Goal: Information Seeking & Learning: Check status

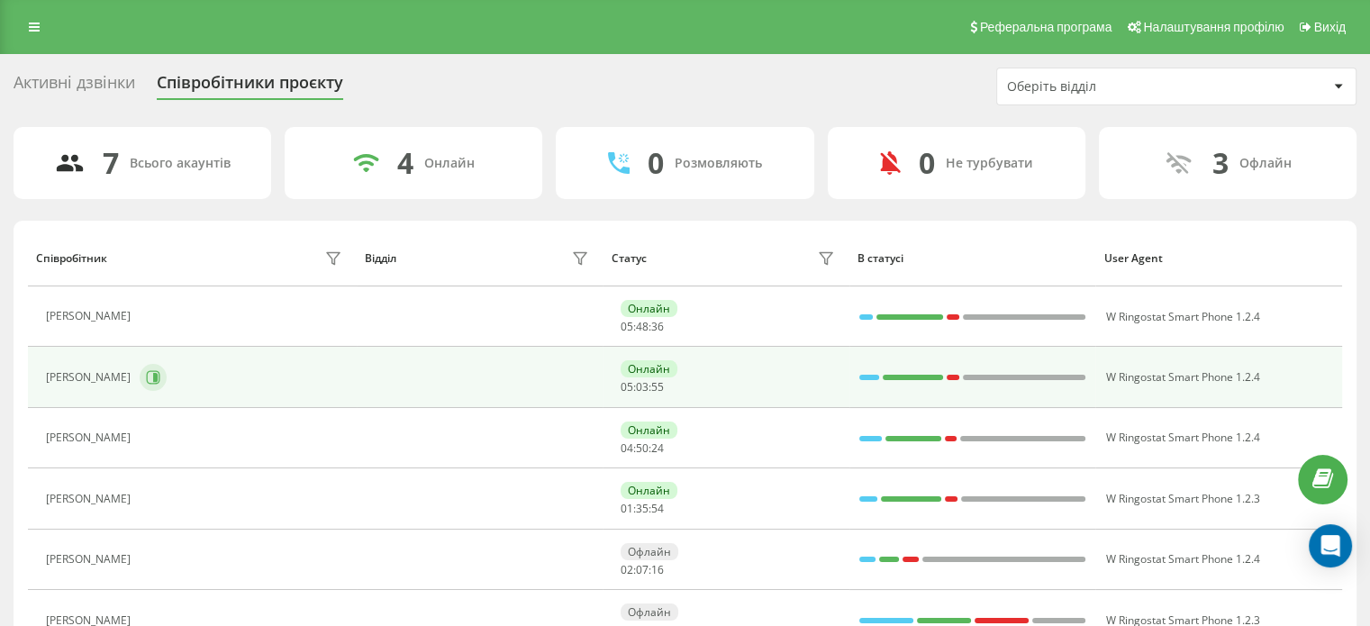
click at [153, 381] on icon at bounding box center [155, 377] width 5 height 9
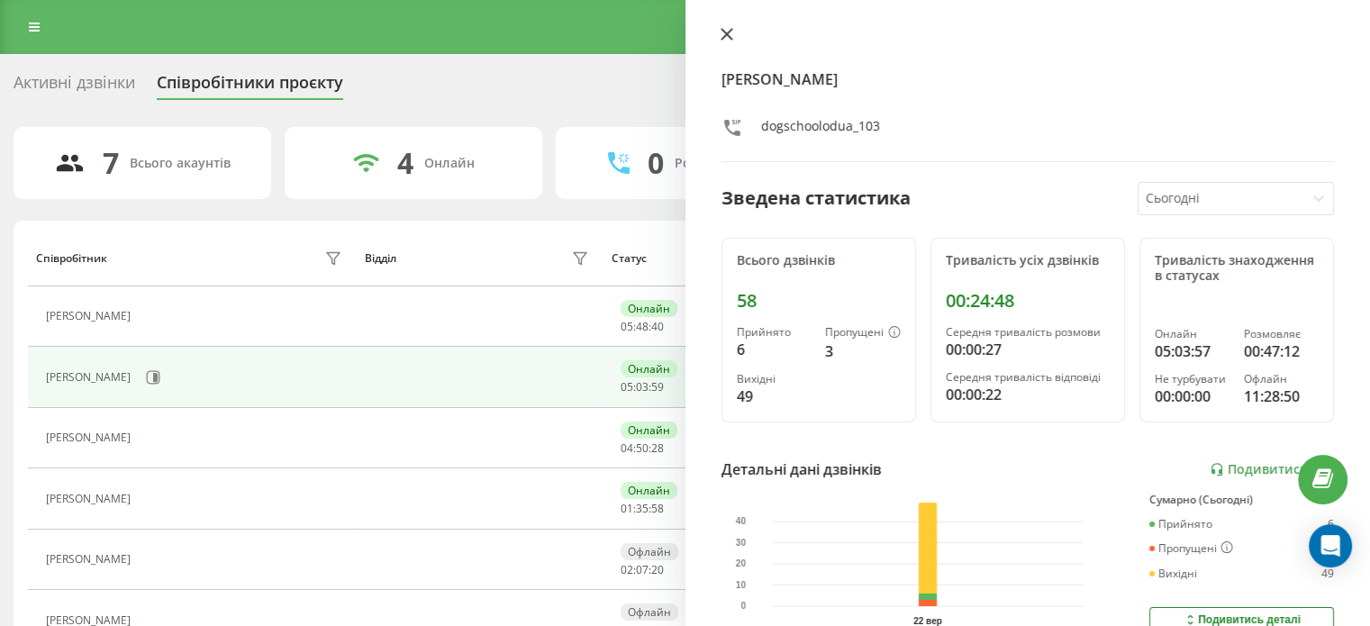
click at [723, 41] on button at bounding box center [726, 35] width 23 height 17
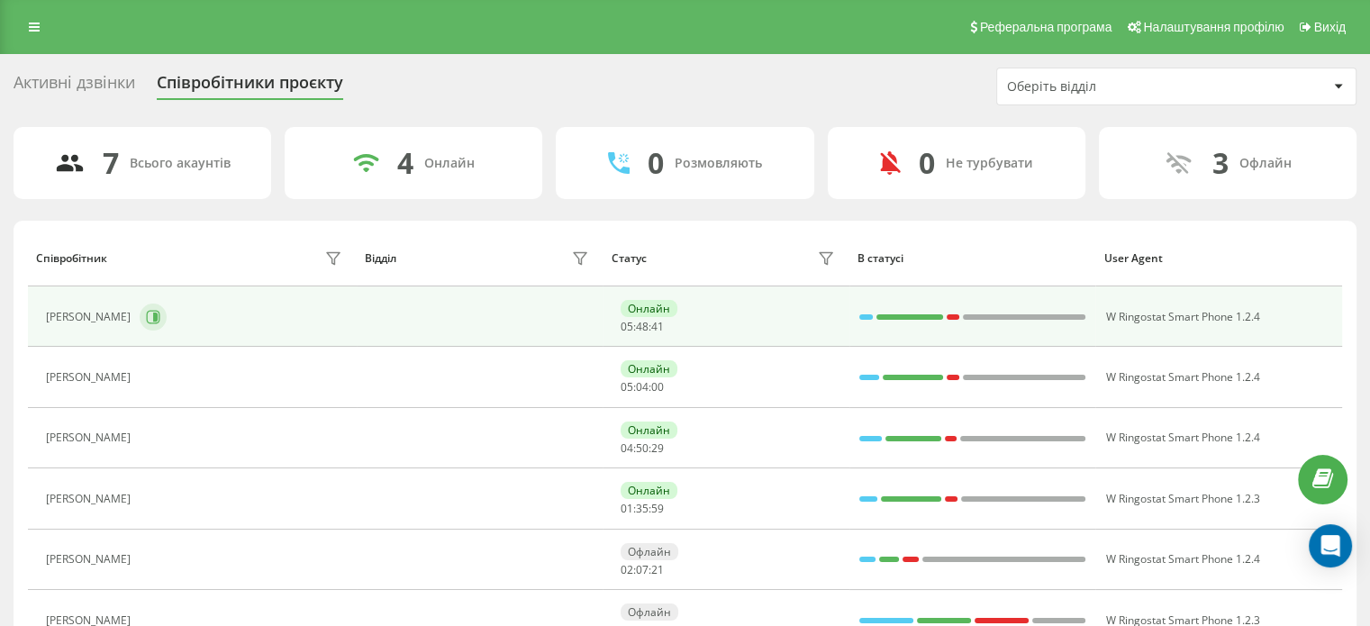
click at [158, 313] on icon at bounding box center [155, 317] width 5 height 9
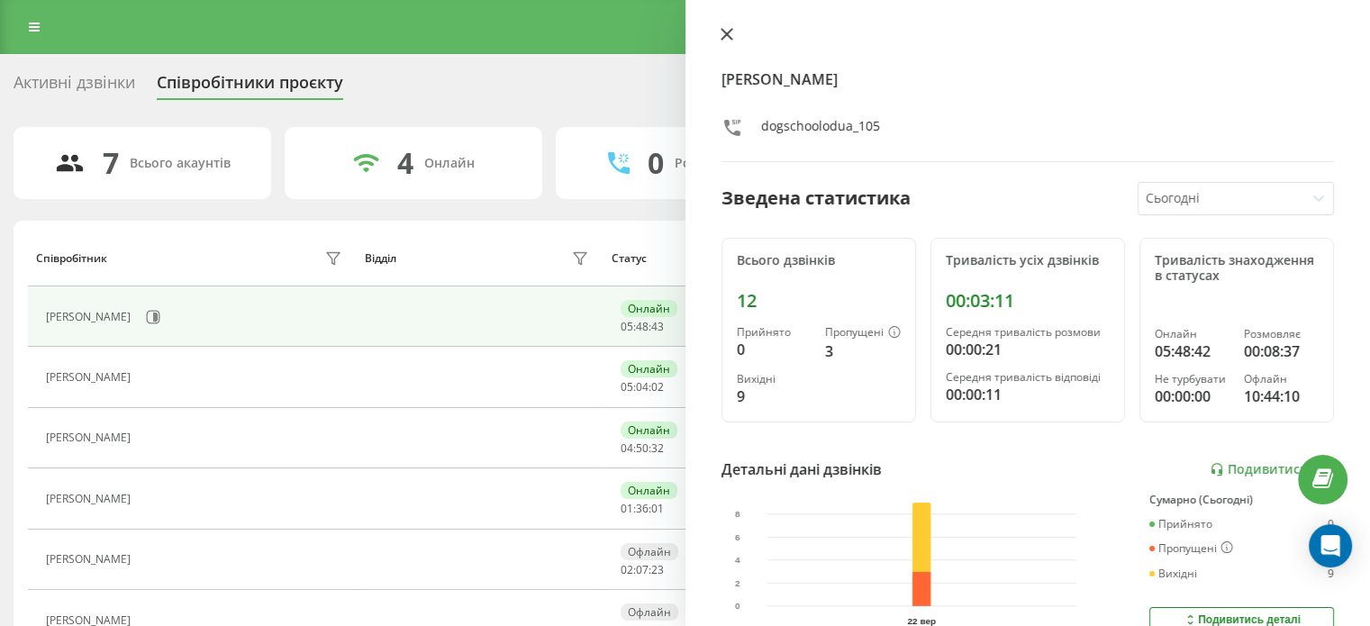
click at [735, 41] on button at bounding box center [726, 35] width 23 height 17
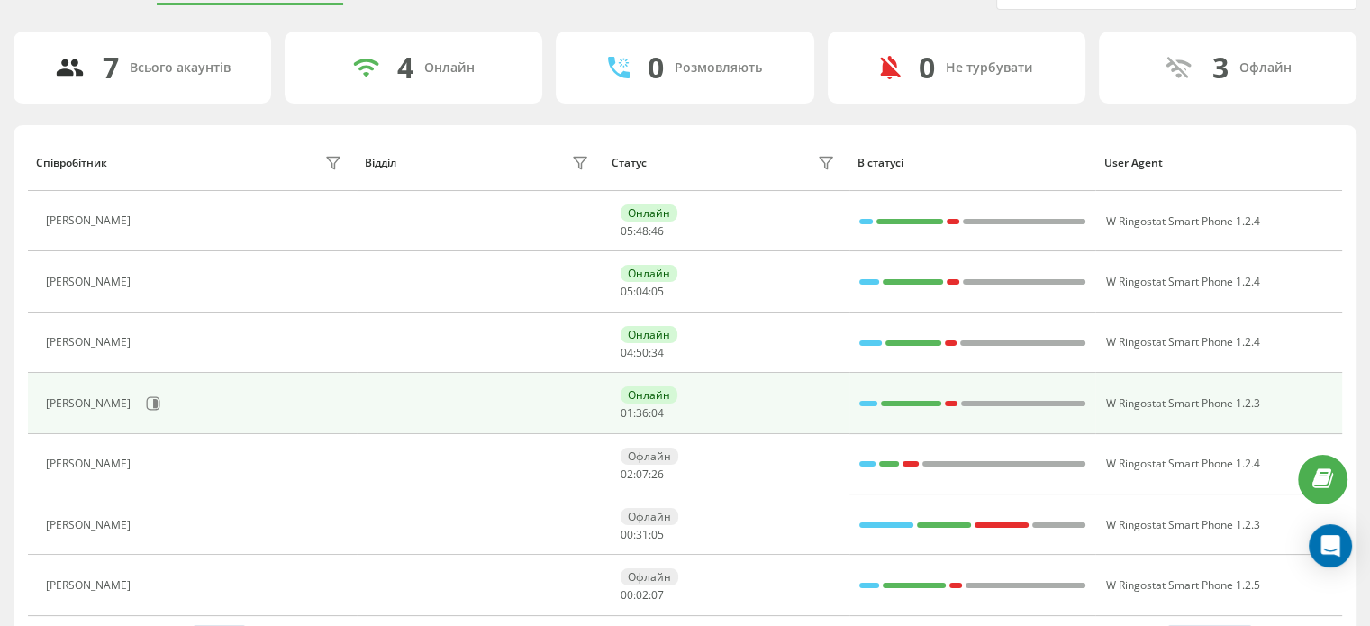
scroll to position [150, 0]
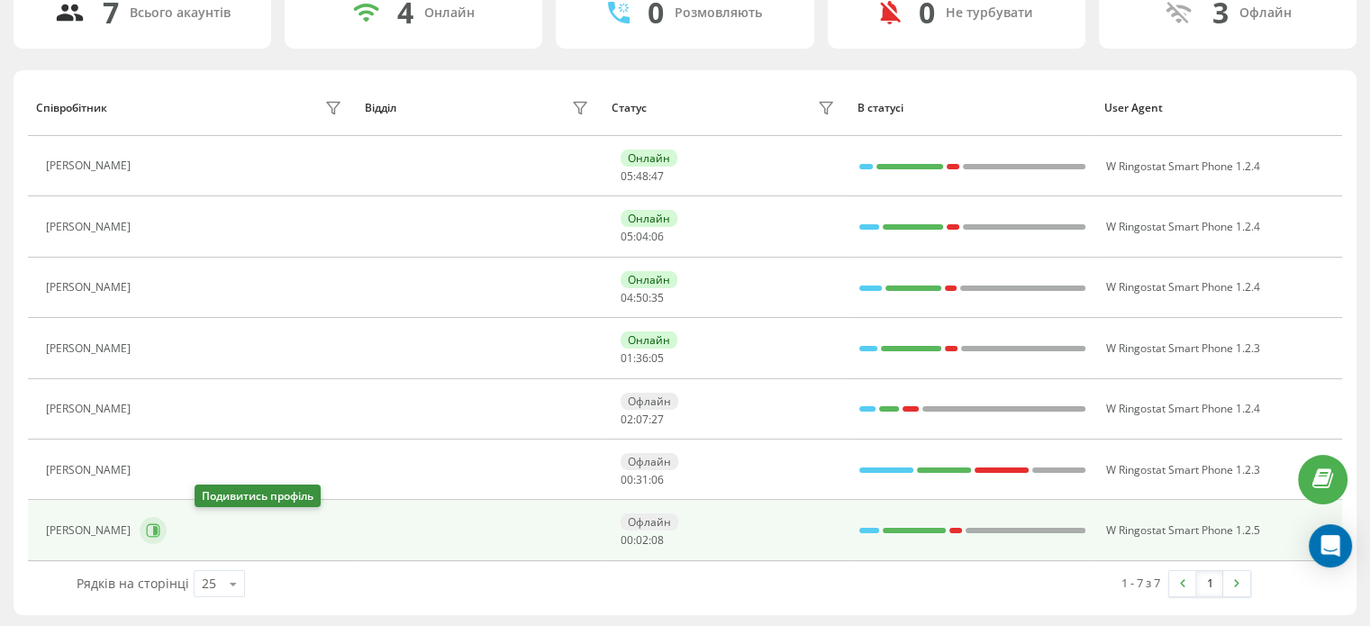
click at [167, 535] on button at bounding box center [153, 530] width 27 height 27
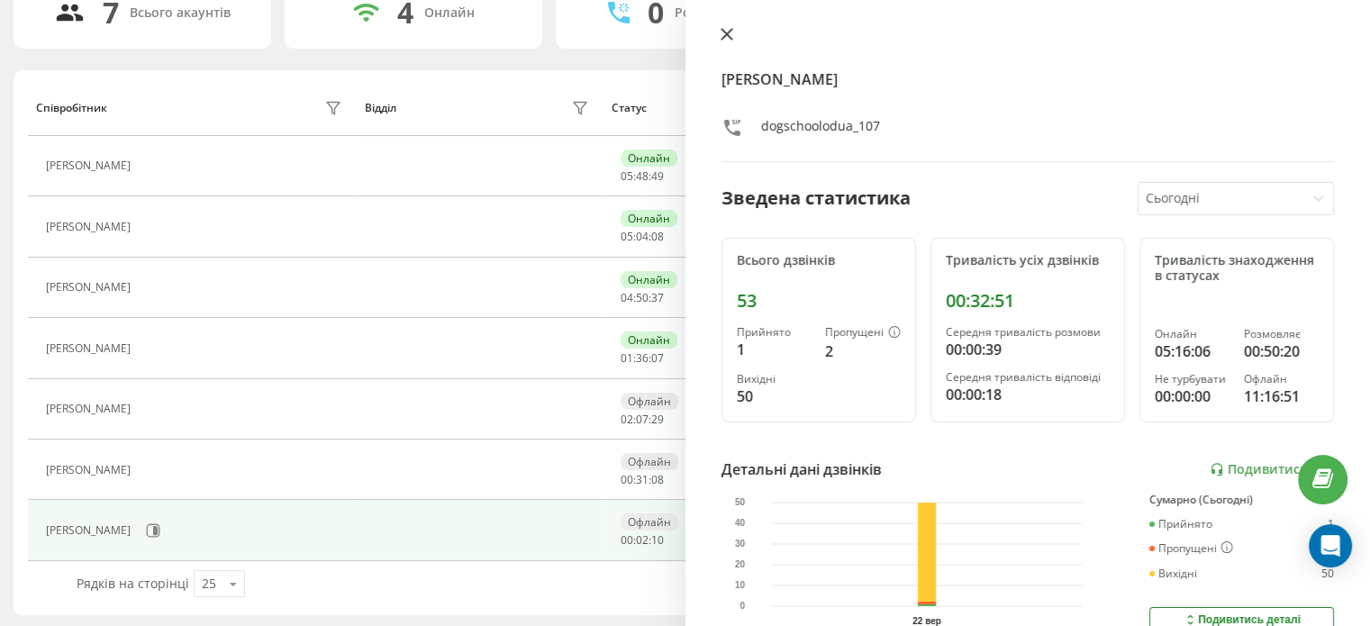
click at [734, 42] on button at bounding box center [726, 35] width 23 height 17
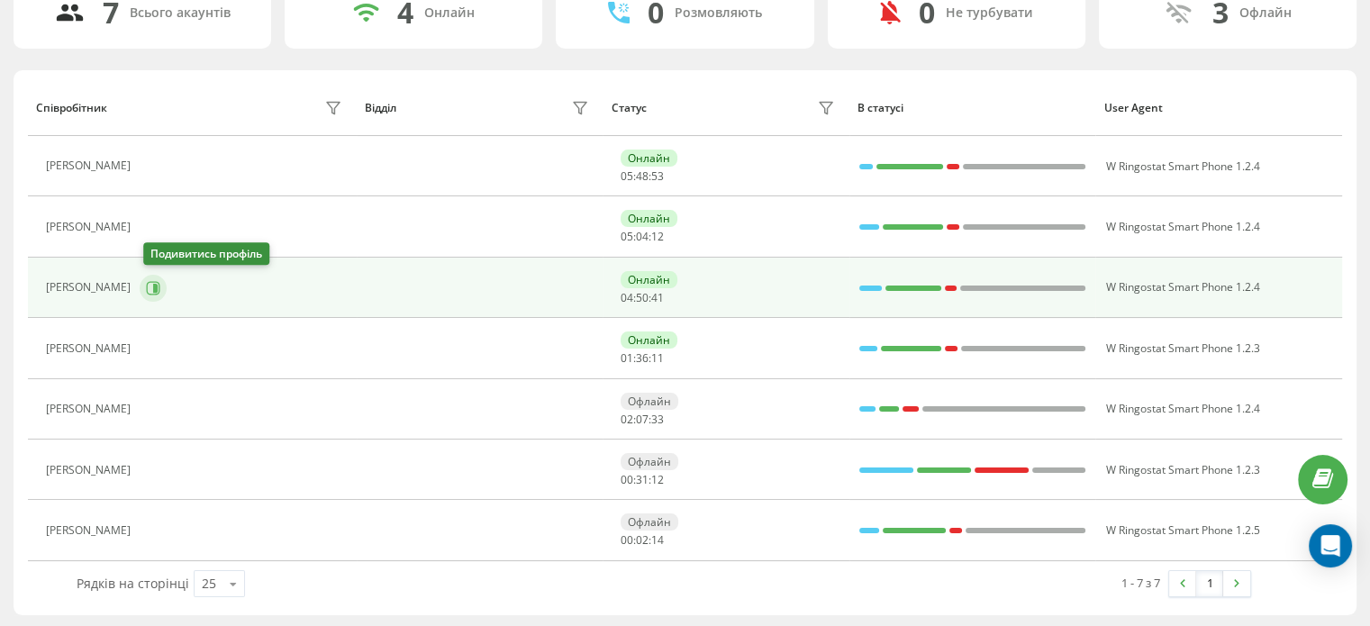
click at [149, 285] on icon at bounding box center [153, 288] width 14 height 14
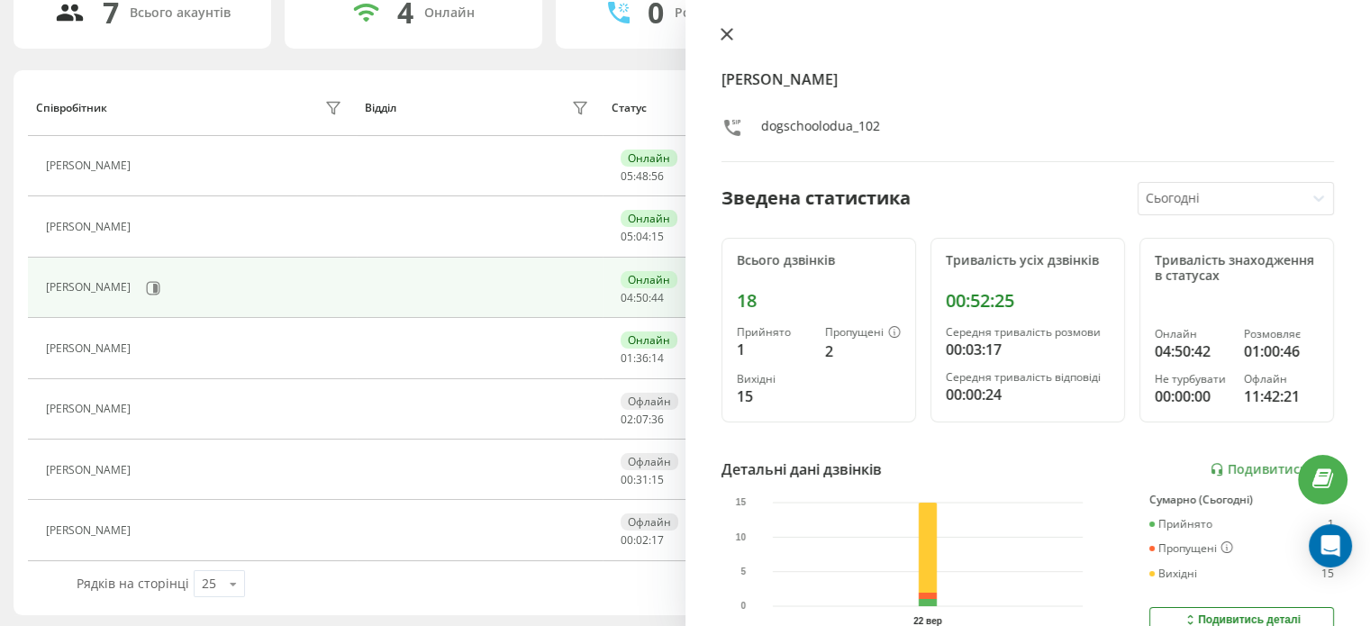
click at [732, 42] on button at bounding box center [726, 35] width 23 height 17
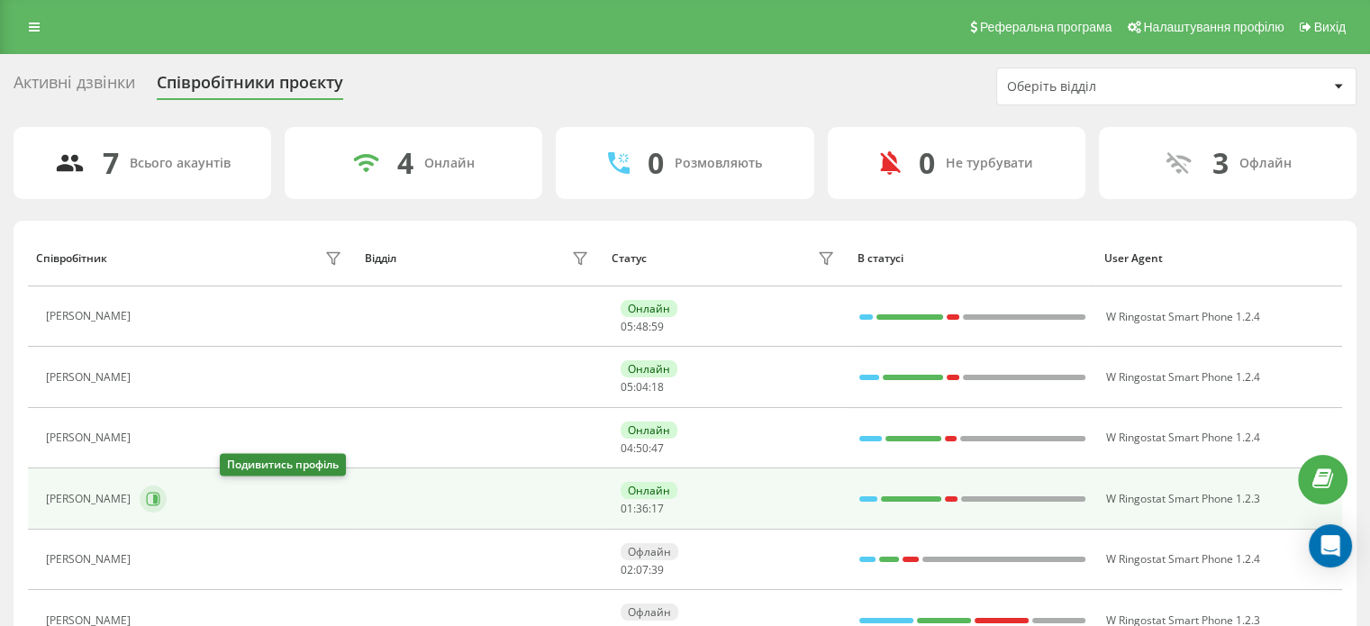
click at [160, 495] on icon at bounding box center [153, 499] width 14 height 14
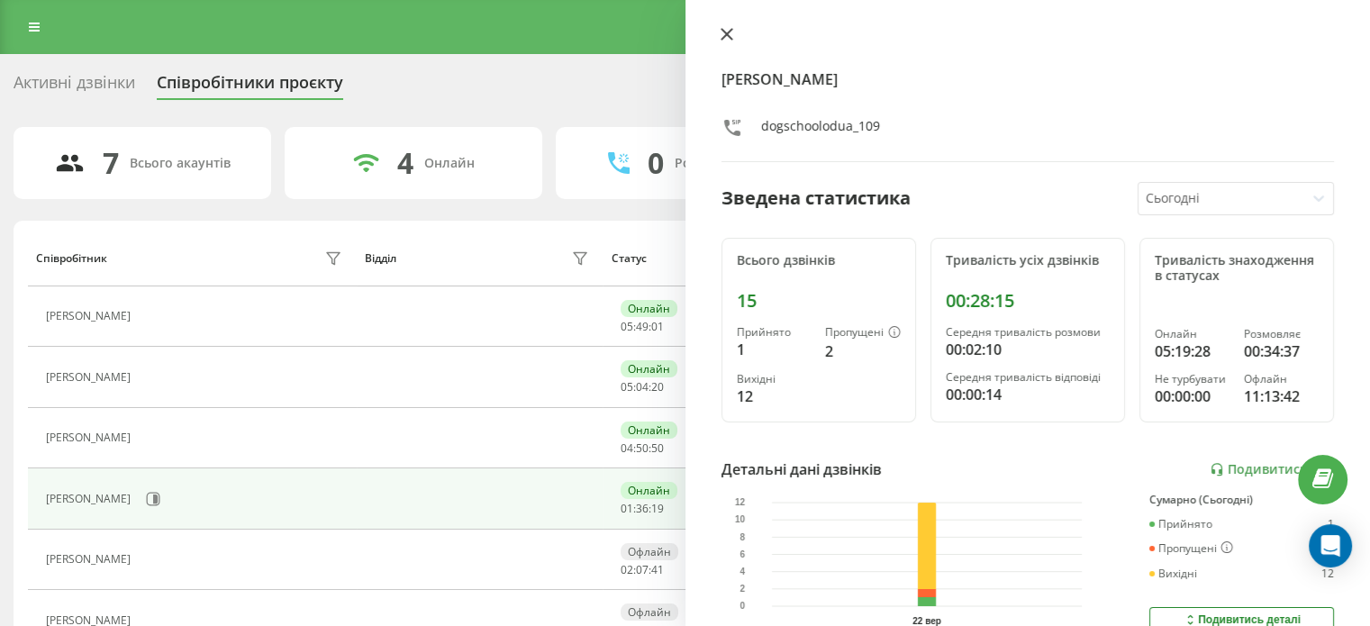
click at [723, 28] on icon at bounding box center [727, 34] width 13 height 13
